Goal: Complete application form

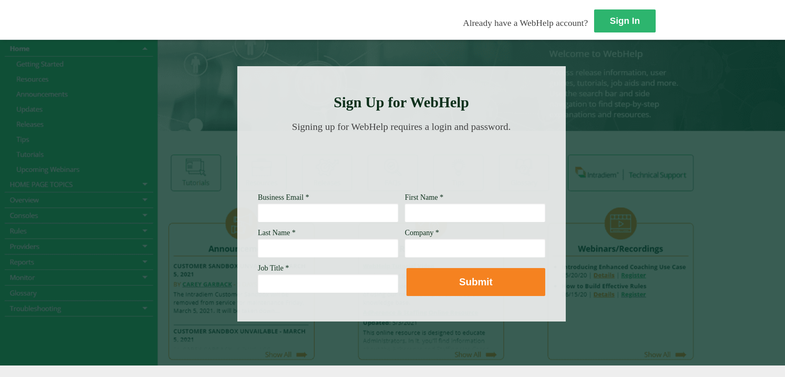
click at [258, 213] on input "Business Email *" at bounding box center [328, 212] width 140 height 19
type input "[PERSON_NAME][EMAIL_ADDRESS][PERSON_NAME][DOMAIN_NAME]"
type input "[PERSON_NAME]"
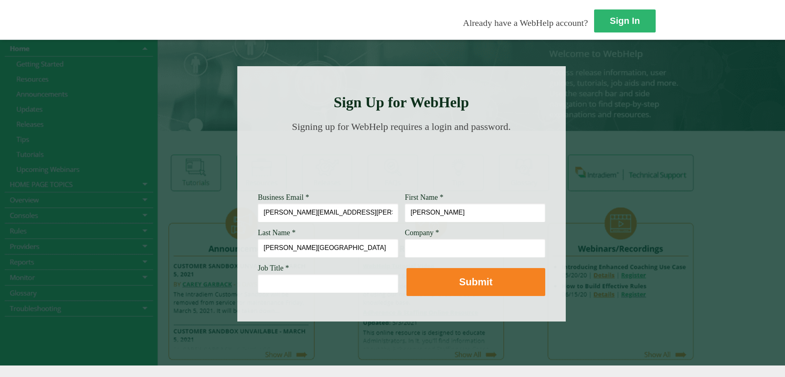
type input "[PERSON_NAME][GEOGRAPHIC_DATA]"
type input "[PERSON_NAME] Fargo"
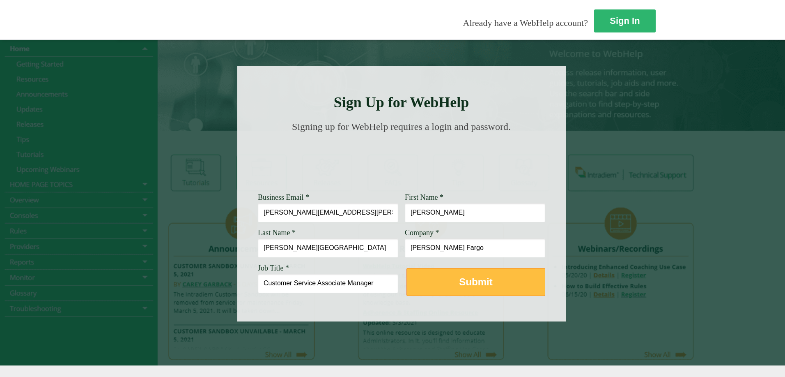
type input "Customer Service Associate Manager"
click at [459, 281] on strong "Submit" at bounding box center [475, 281] width 33 height 11
click at [407, 286] on button "Submit" at bounding box center [476, 282] width 139 height 28
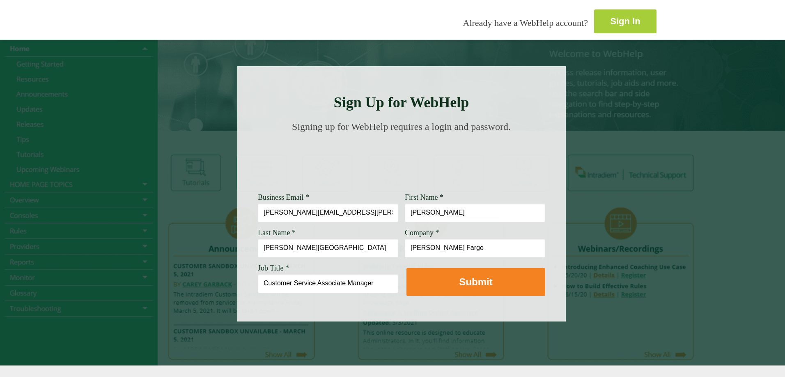
click at [594, 22] on link "Sign In" at bounding box center [625, 21] width 62 height 24
